Goal: Entertainment & Leisure: Browse casually

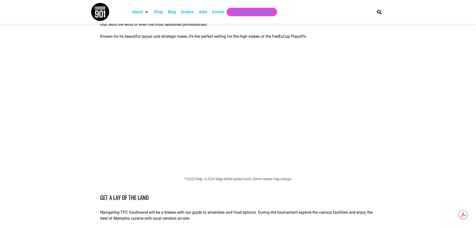
scroll to position [525, 0]
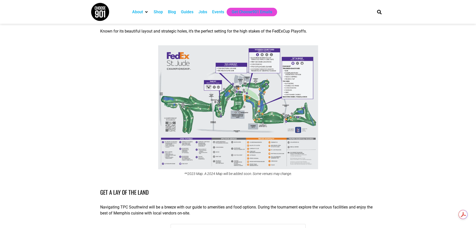
click at [240, 114] on img at bounding box center [238, 107] width 160 height 124
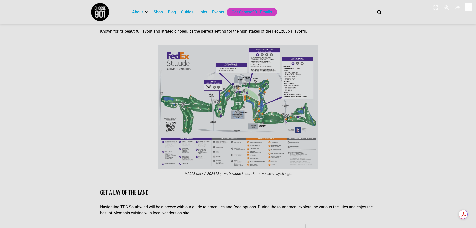
click at [240, 114] on div at bounding box center [238, 114] width 14 height 14
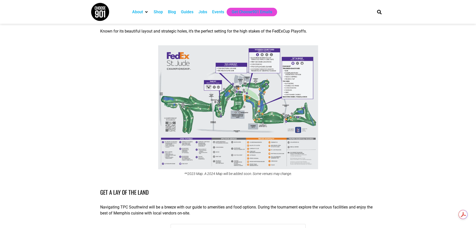
click at [237, 117] on img at bounding box center [238, 107] width 160 height 124
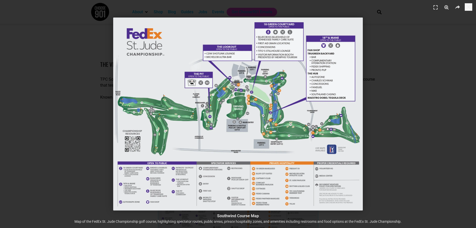
scroll to position [450, 0]
drag, startPoint x: 445, startPoint y: 9, endPoint x: 444, endPoint y: 11, distance: 2.6
click at [445, 9] on icon "Zoom" at bounding box center [447, 8] width 8 height 8
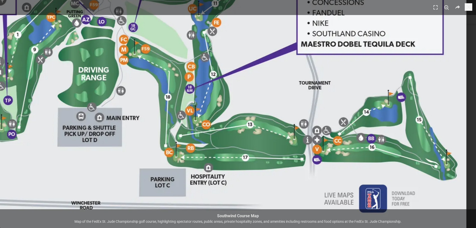
click at [193, 76] on img "1 / 1" at bounding box center [92, 92] width 749 height 578
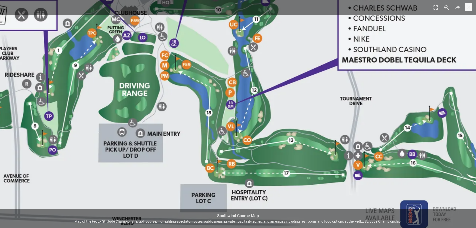
click at [269, 98] on img "1 / 1" at bounding box center [133, 108] width 749 height 578
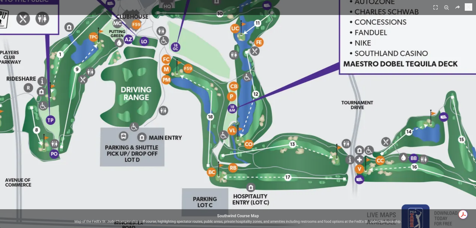
click at [328, 114] on img "1 / 1" at bounding box center [135, 112] width 749 height 578
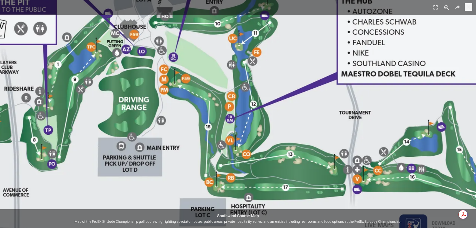
click at [165, 87] on img "1 / 1" at bounding box center [132, 122] width 749 height 578
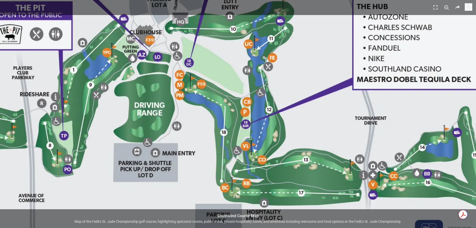
click at [182, 72] on img "1 / 1" at bounding box center [148, 128] width 749 height 578
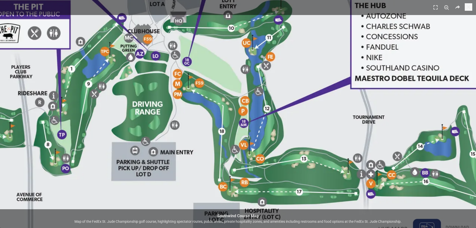
scroll to position [725, 0]
click at [454, 22] on img "1 / 1" at bounding box center [146, 127] width 749 height 578
click at [444, 9] on icon "Zoom" at bounding box center [447, 8] width 8 height 8
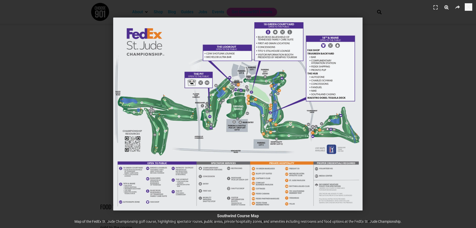
click at [447, 7] on icon "Zoom" at bounding box center [447, 8] width 8 height 8
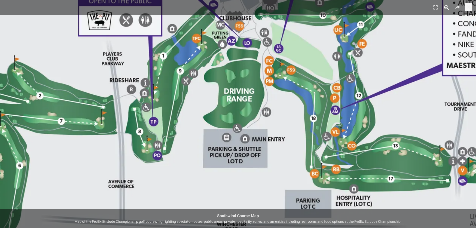
click at [447, 7] on icon "Zoom" at bounding box center [447, 8] width 8 height 8
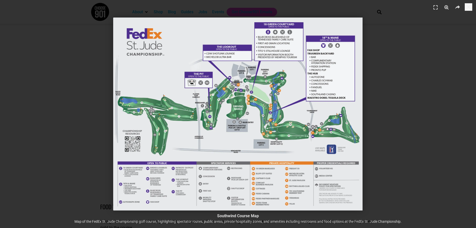
scroll to position [575, 0]
